Goal: Transaction & Acquisition: Obtain resource

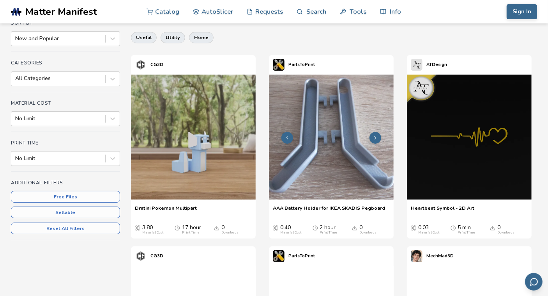
scroll to position [78, 0]
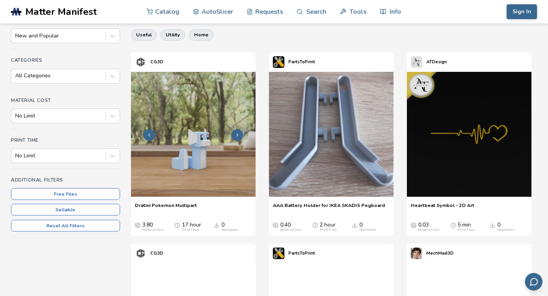
click at [253, 172] on img at bounding box center [193, 134] width 125 height 125
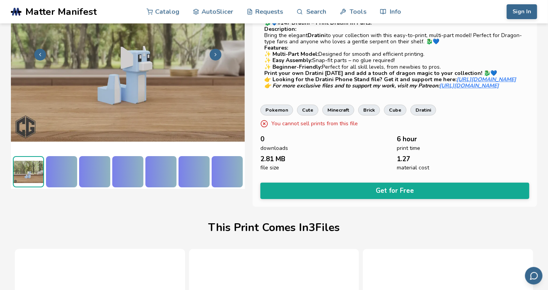
scroll to position [156, 2]
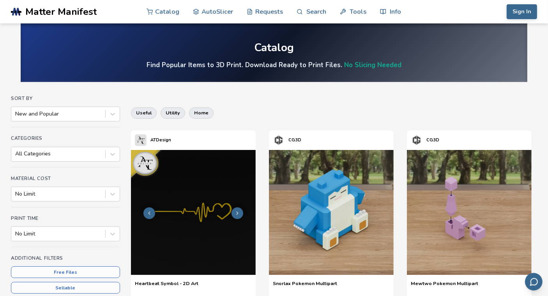
click at [239, 209] on button at bounding box center [238, 213] width 12 height 12
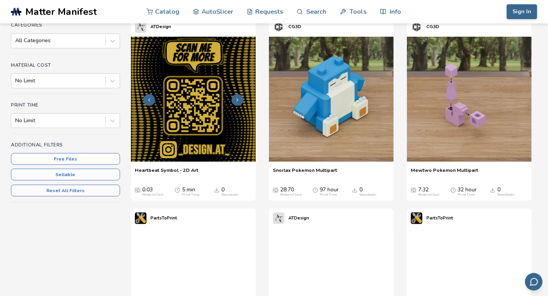
scroll to position [117, 0]
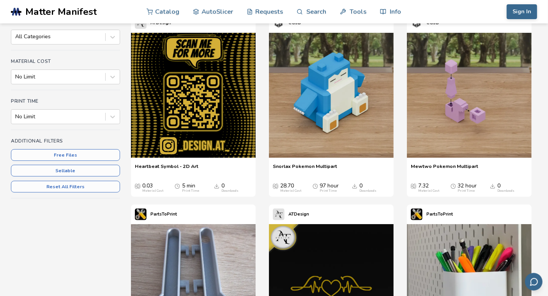
click at [166, 164] on span "Heartbeat Symbol - 2D Art" at bounding box center [167, 169] width 64 height 12
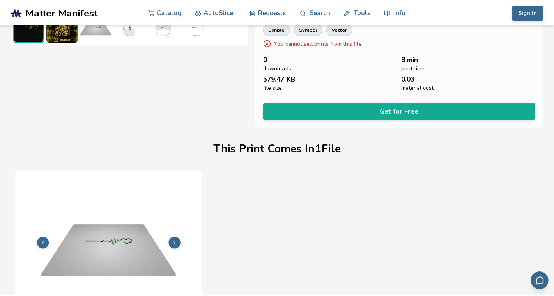
scroll to position [222, 0]
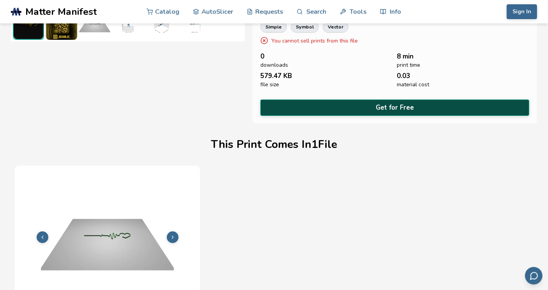
click at [398, 101] on button "Get for Free" at bounding box center [394, 107] width 269 height 16
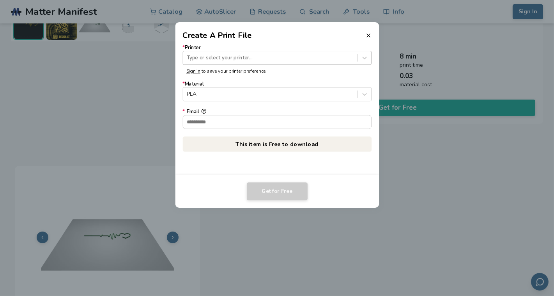
click at [274, 58] on div at bounding box center [270, 57] width 167 height 7
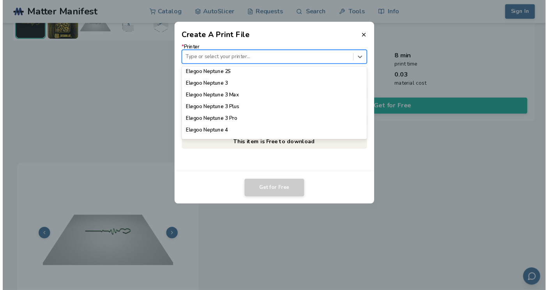
scroll to position [429, 0]
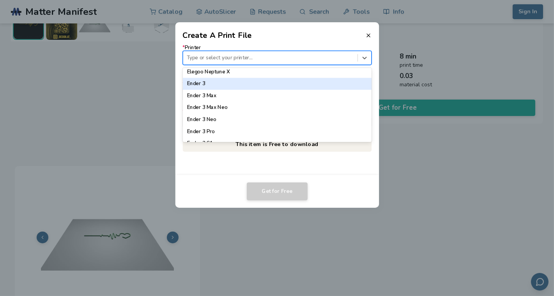
click at [252, 85] on div "Ender 3" at bounding box center [276, 84] width 189 height 12
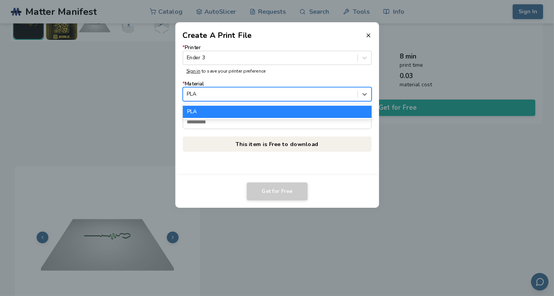
click at [232, 96] on div at bounding box center [270, 93] width 167 height 7
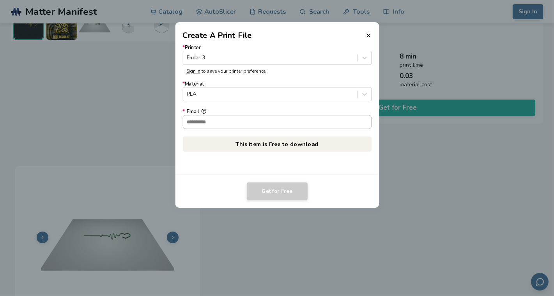
click at [219, 123] on input "* Email" at bounding box center [277, 121] width 188 height 13
type input "**********"
drag, startPoint x: 276, startPoint y: 125, endPoint x: 375, endPoint y: 110, distance: 100.1
click at [375, 110] on div "**********" at bounding box center [277, 108] width 204 height 134
click at [369, 120] on icon "button" at bounding box center [366, 121] width 5 height 5
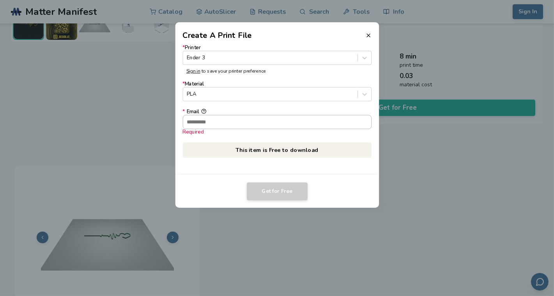
click at [349, 125] on input "* Email Required" at bounding box center [277, 121] width 188 height 13
type input "**********"
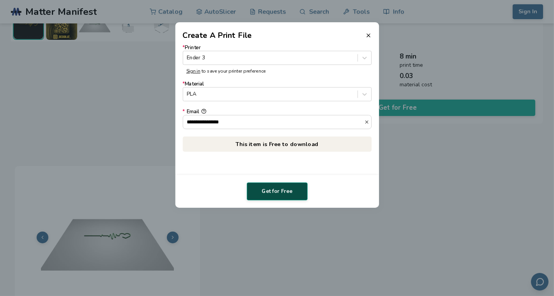
click at [268, 190] on button "Get for Free" at bounding box center [277, 191] width 61 height 18
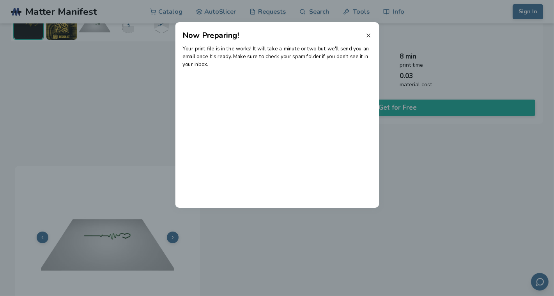
click at [370, 37] on icon at bounding box center [368, 35] width 6 height 6
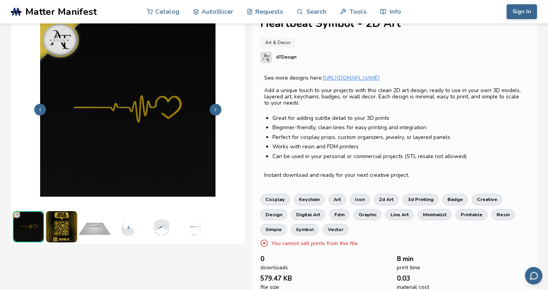
scroll to position [0, 0]
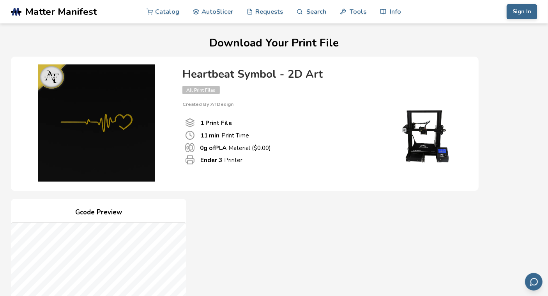
click at [290, 131] on div "11 min Print Time" at bounding box center [278, 135] width 186 height 10
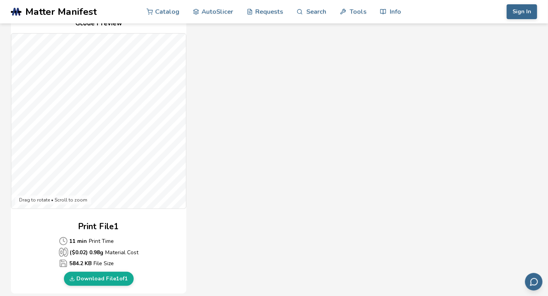
scroll to position [195, 0]
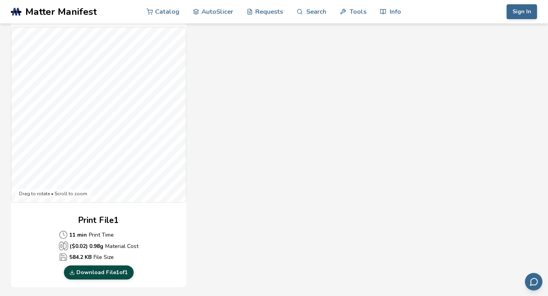
click at [105, 272] on link "Download File 1 of 1" at bounding box center [99, 272] width 70 height 14
